Goal: Transaction & Acquisition: Purchase product/service

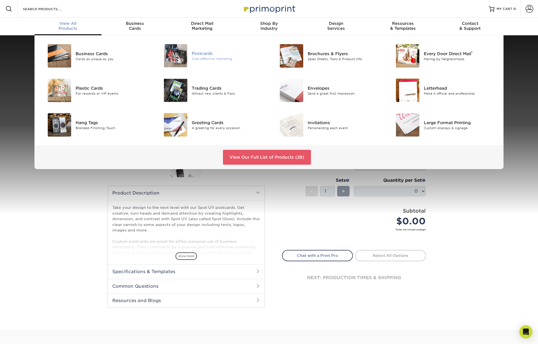
click at [172, 59] on img at bounding box center [175, 55] width 23 height 23
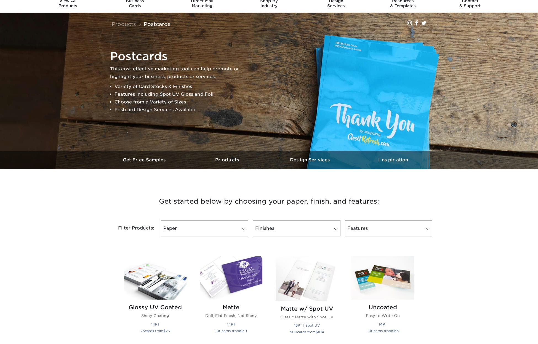
scroll to position [23, 0]
click at [333, 228] on span at bounding box center [336, 229] width 8 height 4
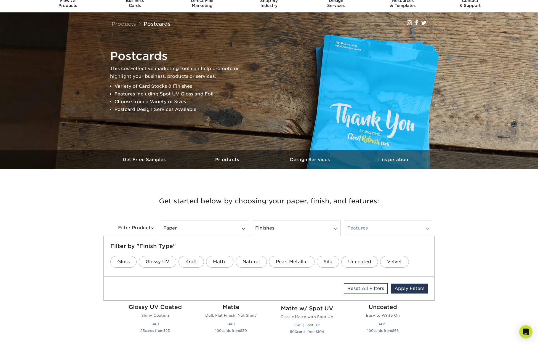
scroll to position [23, 0]
click at [355, 230] on link "Features" at bounding box center [388, 228] width 87 height 16
click at [256, 260] on link "Raised UV" at bounding box center [259, 262] width 38 height 12
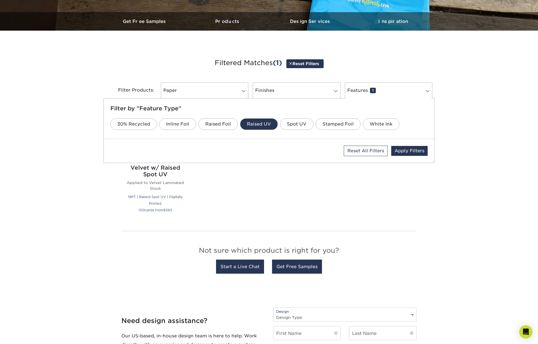
scroll to position [161, 0]
click at [148, 173] on h2 "Velvet w/ Raised Spot UV" at bounding box center [155, 170] width 63 height 13
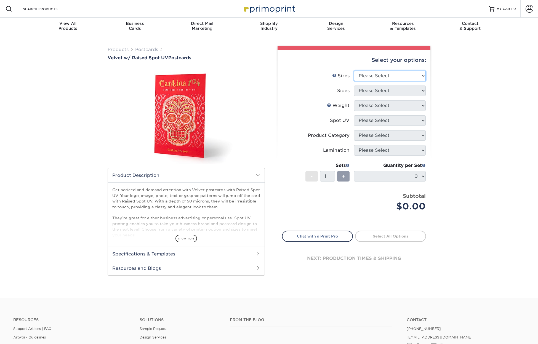
click at [382, 76] on select "Please Select 4" x 6" 5" x 7"" at bounding box center [390, 76] width 72 height 10
